Goal: Information Seeking & Learning: Learn about a topic

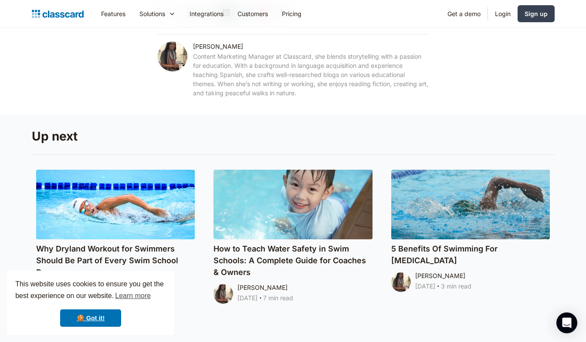
scroll to position [6403, 0]
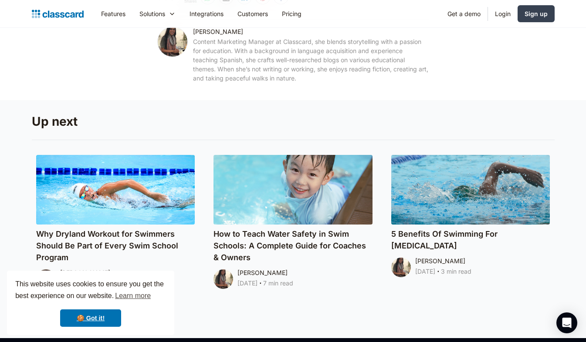
click at [293, 228] on h4 "How to Teach Water Safety in Swim Schools: A Complete Guide for Coaches & Owners" at bounding box center [292, 245] width 159 height 35
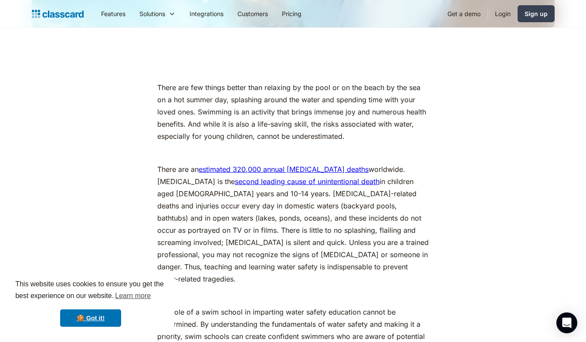
scroll to position [479, 0]
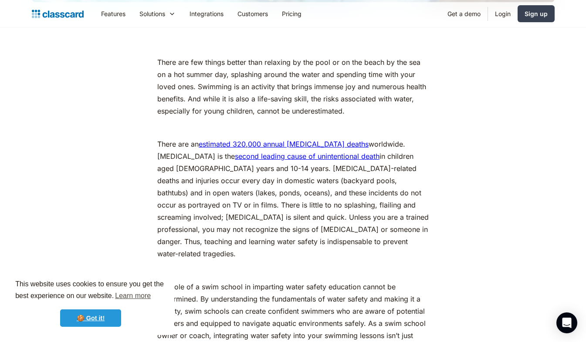
click at [104, 316] on link "🍪 Got it!" at bounding box center [90, 318] width 61 height 17
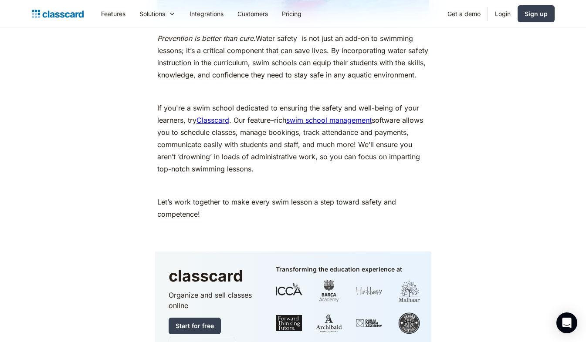
scroll to position [6141, 0]
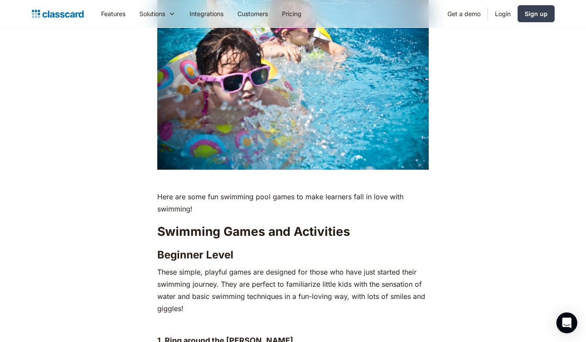
scroll to position [1086, 0]
